Goal: Transaction & Acquisition: Purchase product/service

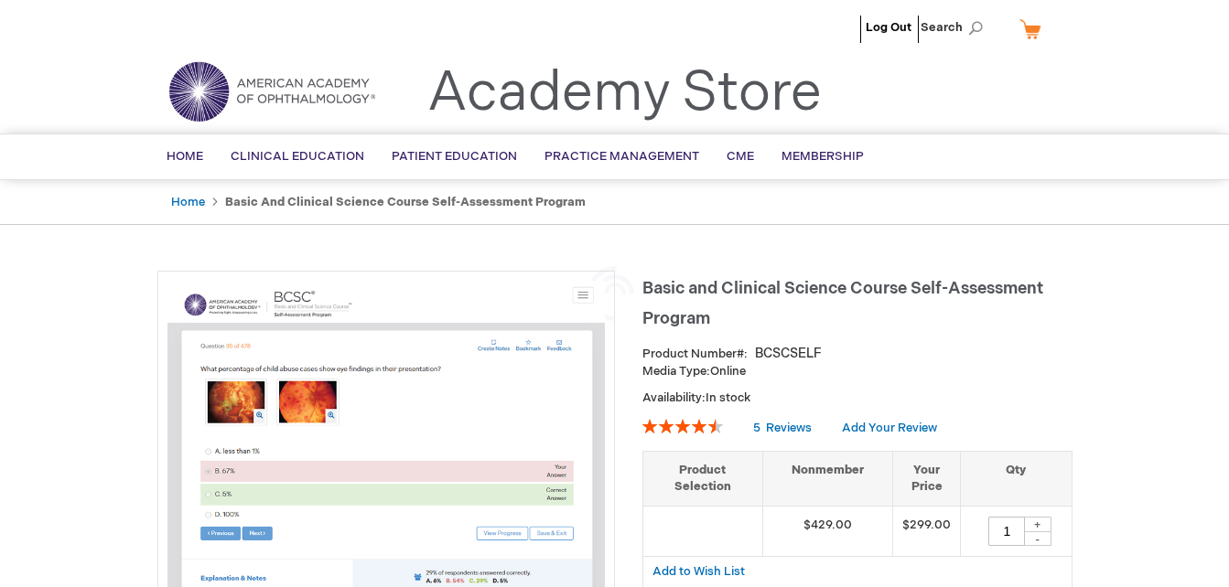
type input "1"
click at [183, 156] on span "Home" at bounding box center [185, 156] width 37 height 15
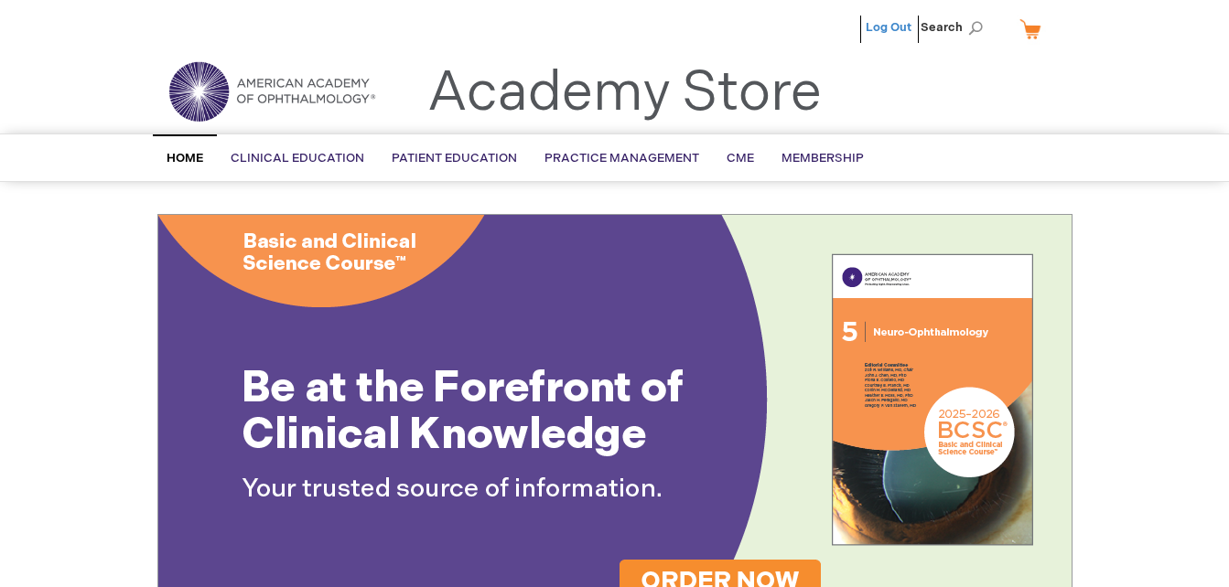
click at [890, 26] on link "Log Out" at bounding box center [888, 27] width 46 height 15
